Goal: Book appointment/travel/reservation

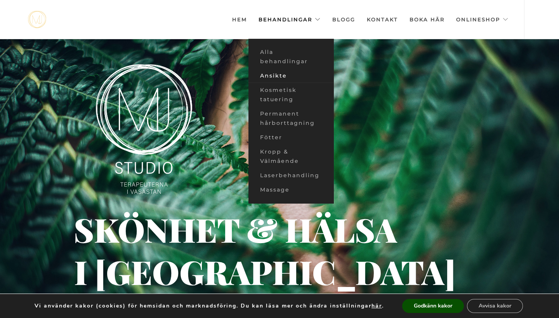
click at [262, 76] on link "Ansikte" at bounding box center [290, 76] width 85 height 14
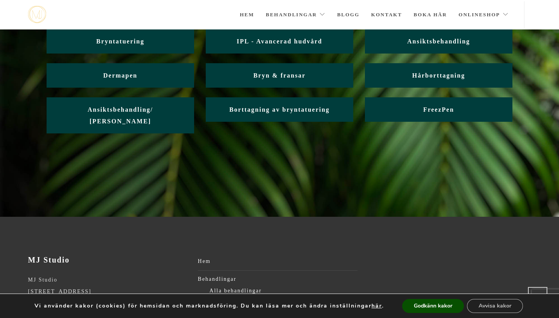
scroll to position [46, 0]
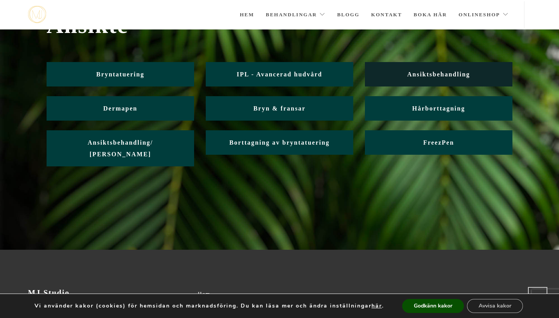
click at [457, 72] on span "Ansiktsbehandling" at bounding box center [438, 74] width 63 height 7
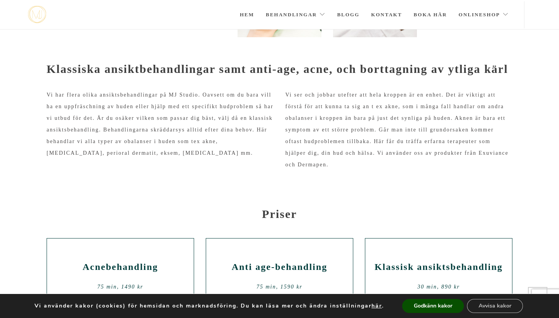
scroll to position [222, 0]
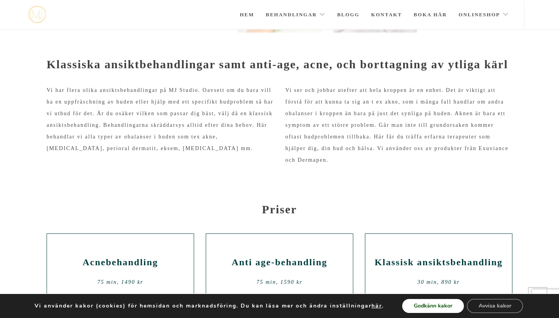
click at [426, 304] on button "Godkänn kakor" at bounding box center [433, 306] width 62 height 14
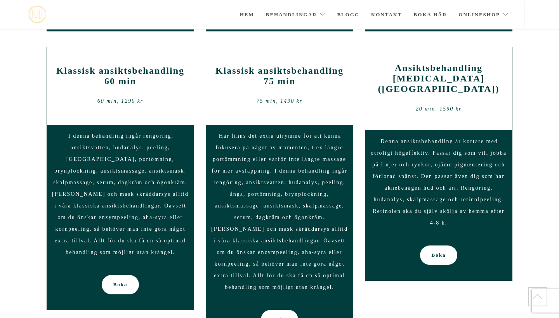
scroll to position [619, 0]
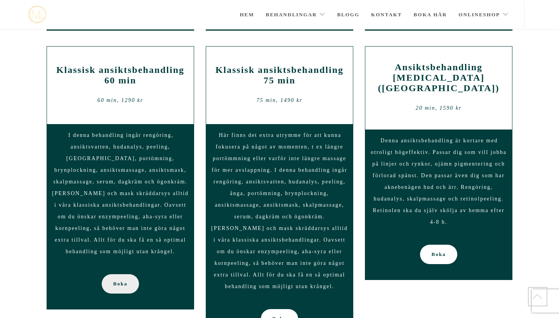
click at [128, 276] on link "Boka" at bounding box center [121, 283] width 38 height 19
